Goal: Find specific page/section

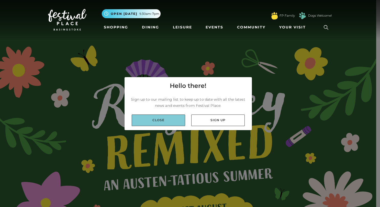
click at [169, 121] on link "Close" at bounding box center [158, 120] width 53 height 12
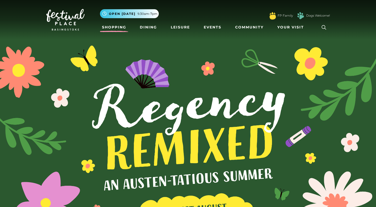
click at [115, 29] on link "Shopping" at bounding box center [114, 27] width 28 height 9
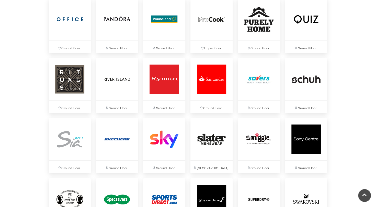
scroll to position [1102, 0]
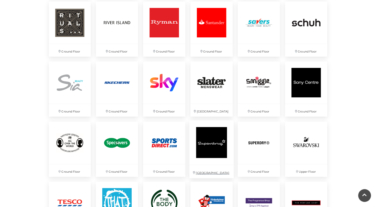
click at [213, 137] on img at bounding box center [212, 142] width 44 height 44
